Goal: Information Seeking & Learning: Learn about a topic

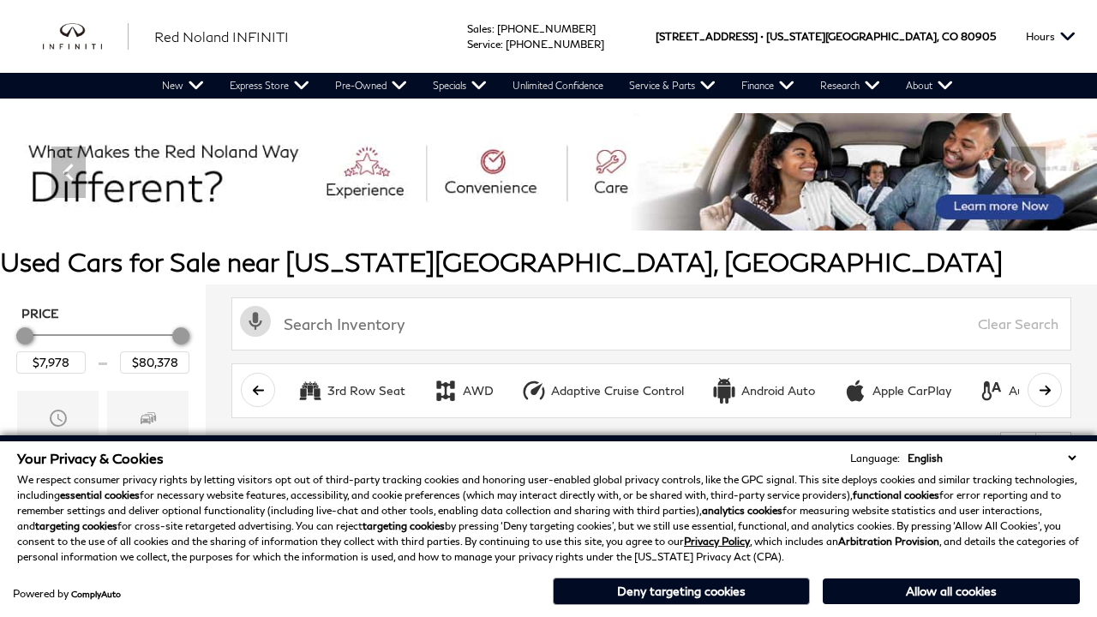
scroll to position [714, 0]
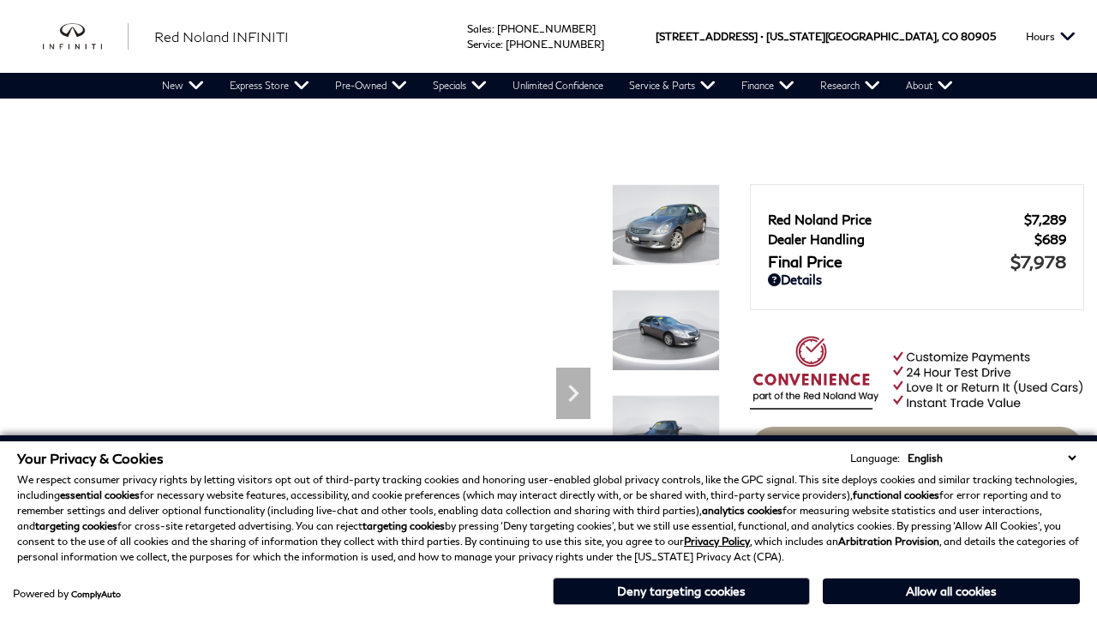
scroll to position [1470, 0]
